Goal: Find specific page/section: Find specific page/section

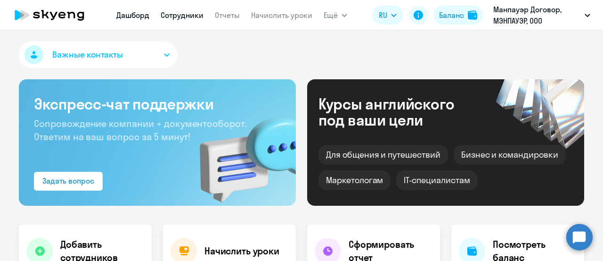
click at [198, 16] on link "Сотрудники" at bounding box center [182, 14] width 43 height 9
select select "30"
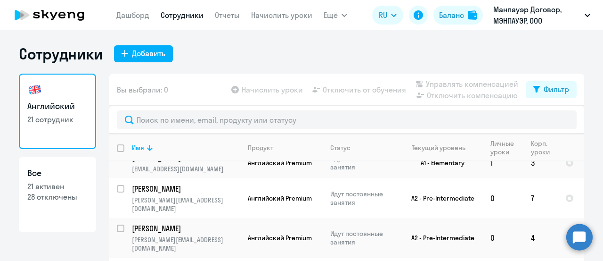
scroll to position [377, 0]
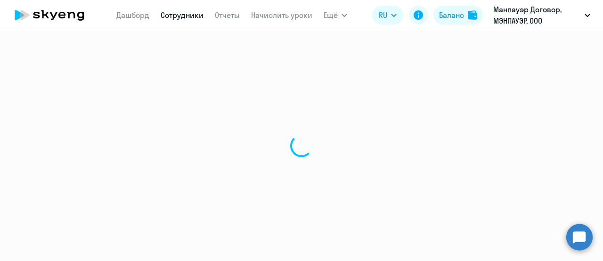
select select "english"
